Goal: Navigation & Orientation: Find specific page/section

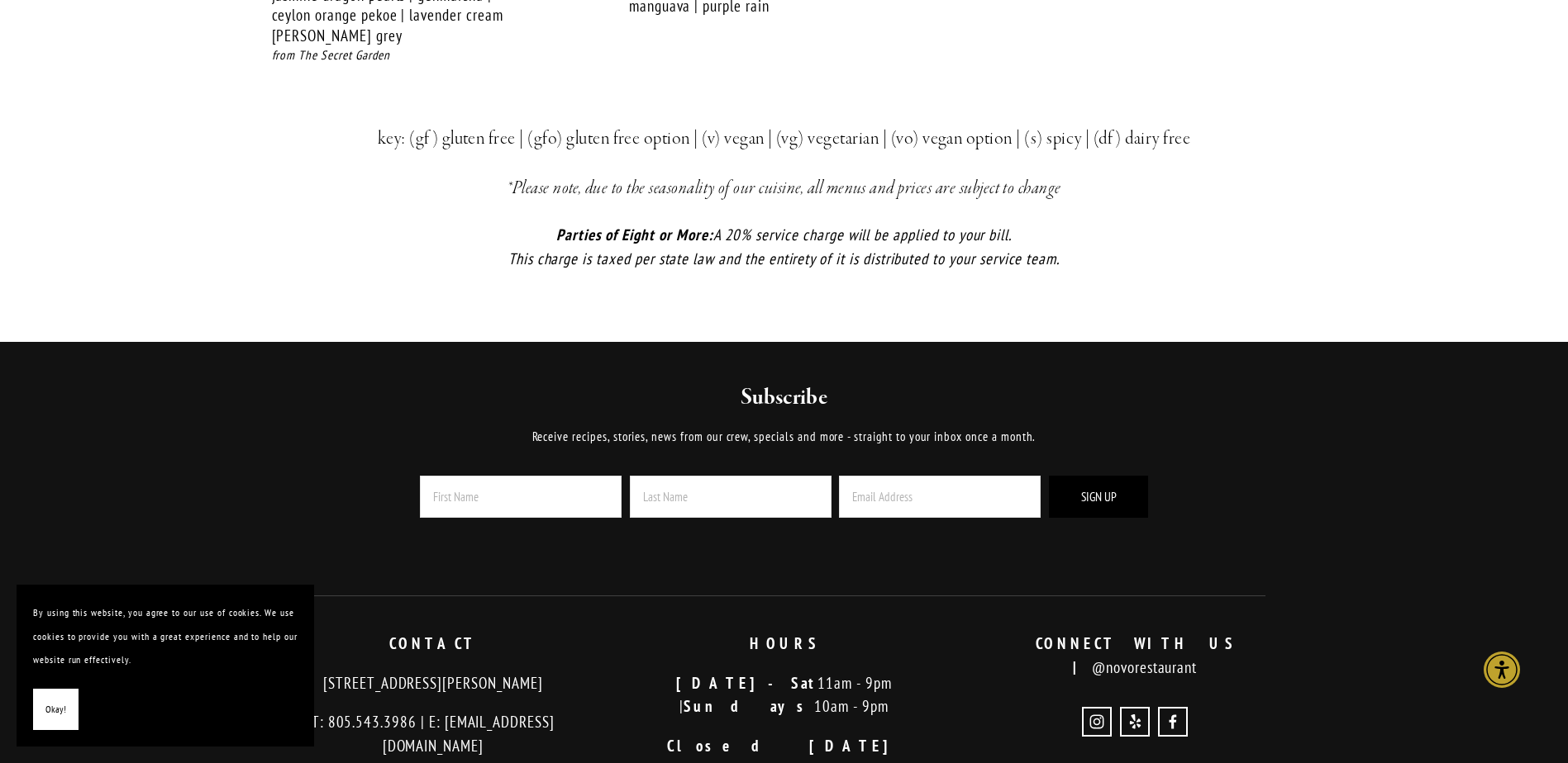
scroll to position [3801, 0]
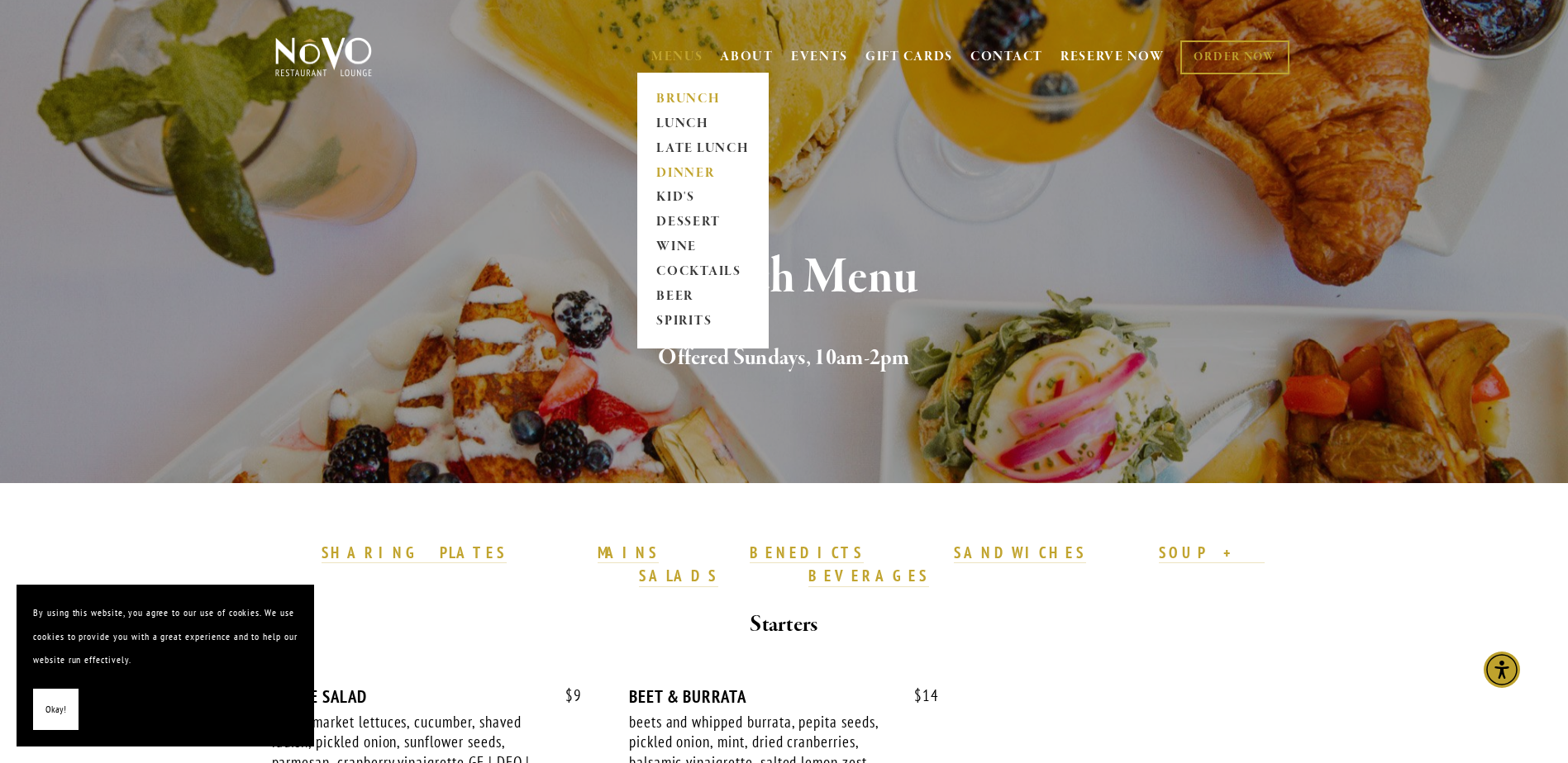
click at [679, 169] on link "DINNER" at bounding box center [702, 174] width 103 height 25
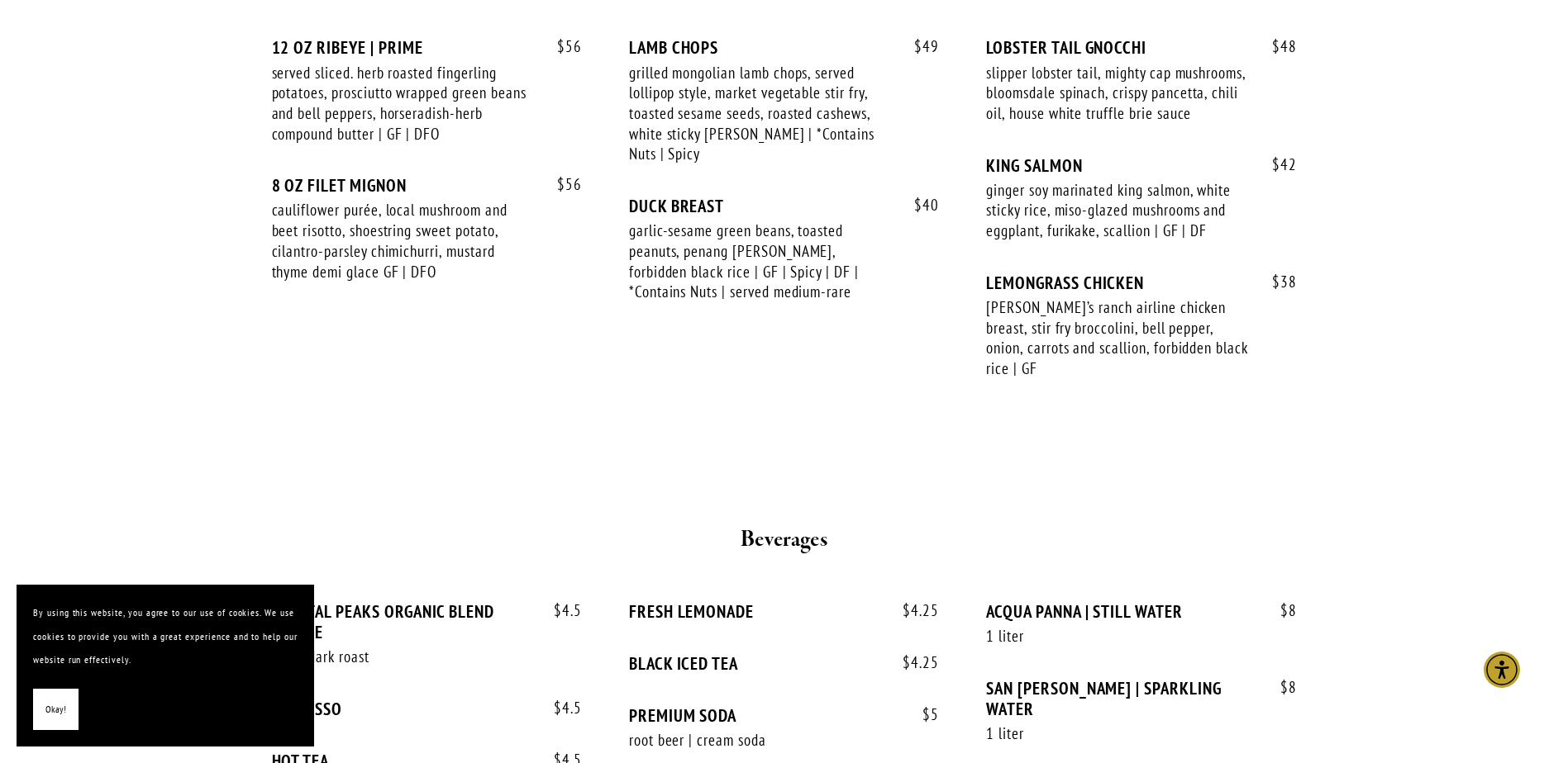
scroll to position [2727, 0]
